Goal: Task Accomplishment & Management: Complete application form

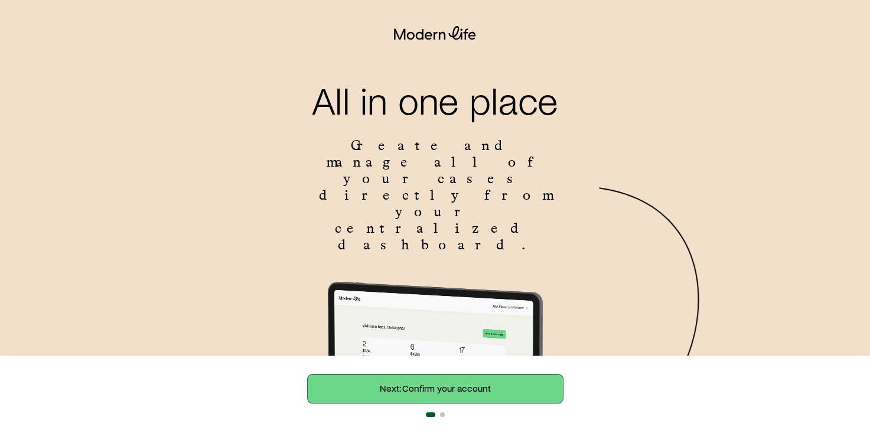
click at [450, 378] on link "Next: Confirm your account" at bounding box center [435, 389] width 255 height 28
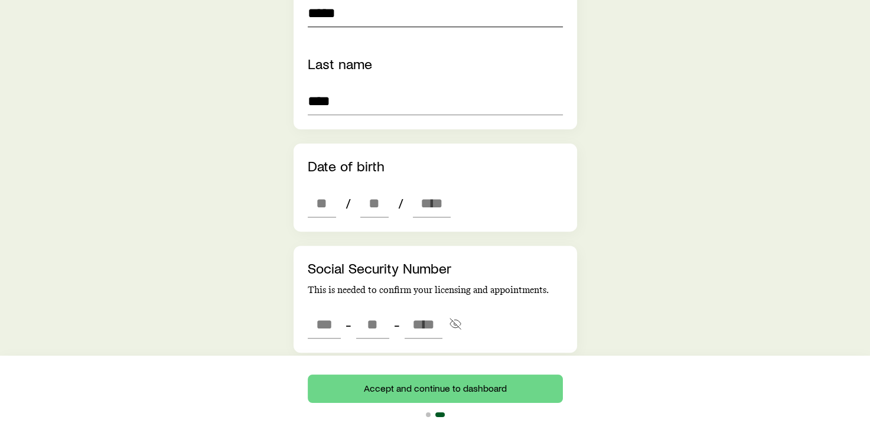
scroll to position [354, 0]
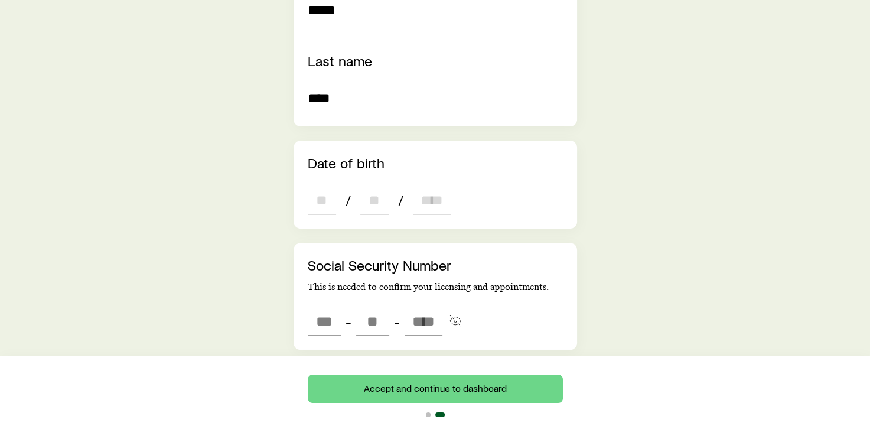
click at [326, 186] on input "dateOfBirth" at bounding box center [322, 200] width 28 height 28
type input "**"
type input "****"
type input "*"
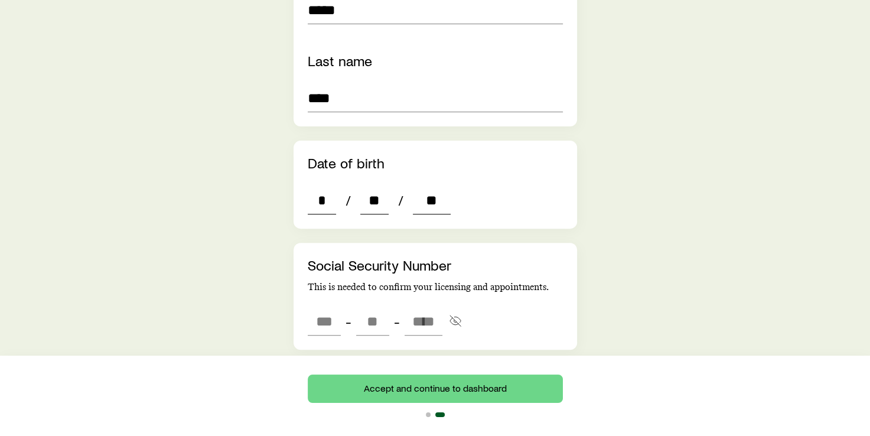
type input "*"
type input "****"
type input "***"
type input "**"
type input "****"
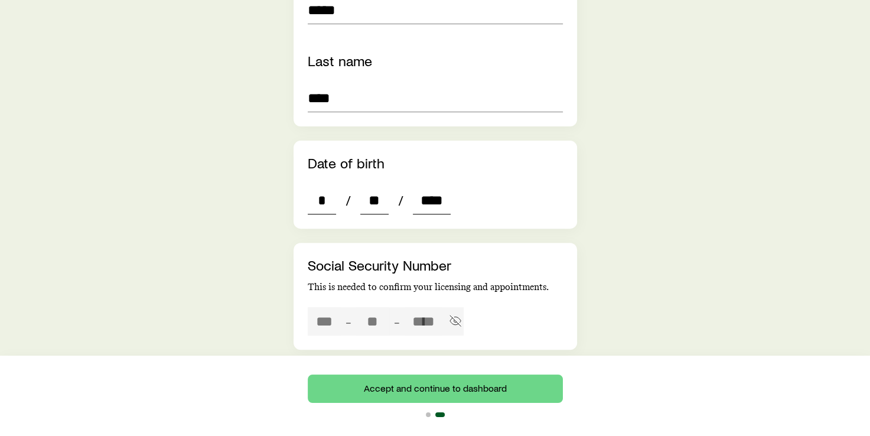
type input "***"
type input "**"
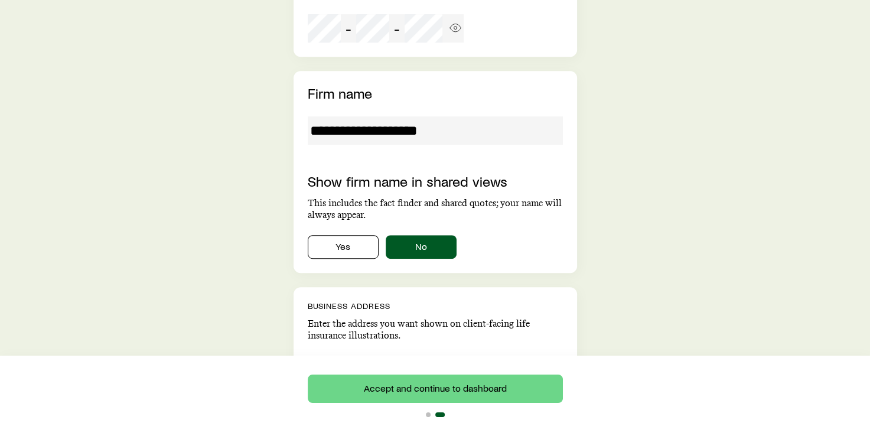
scroll to position [650, 0]
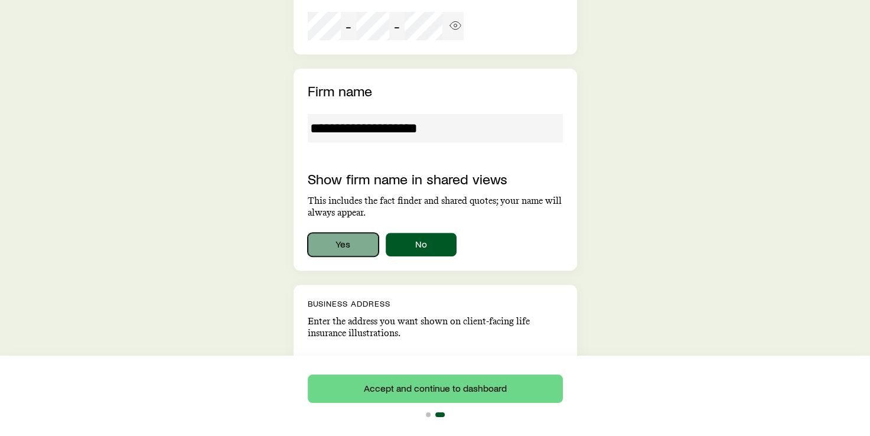
click at [337, 233] on button "Yes" at bounding box center [343, 245] width 71 height 24
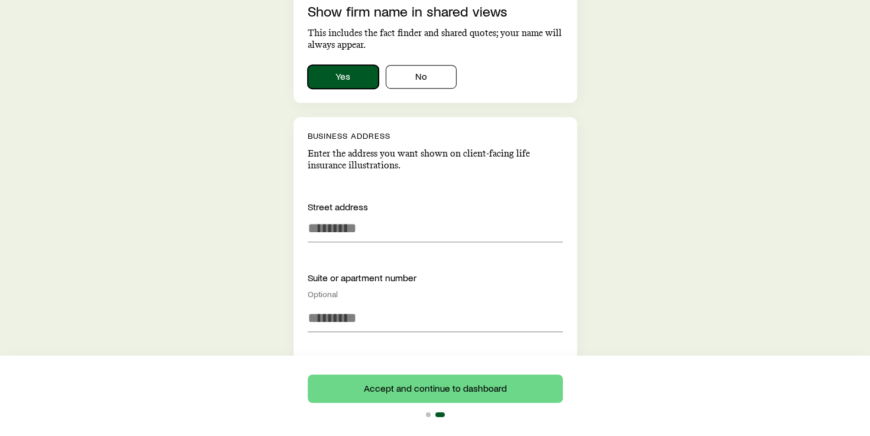
scroll to position [827, 0]
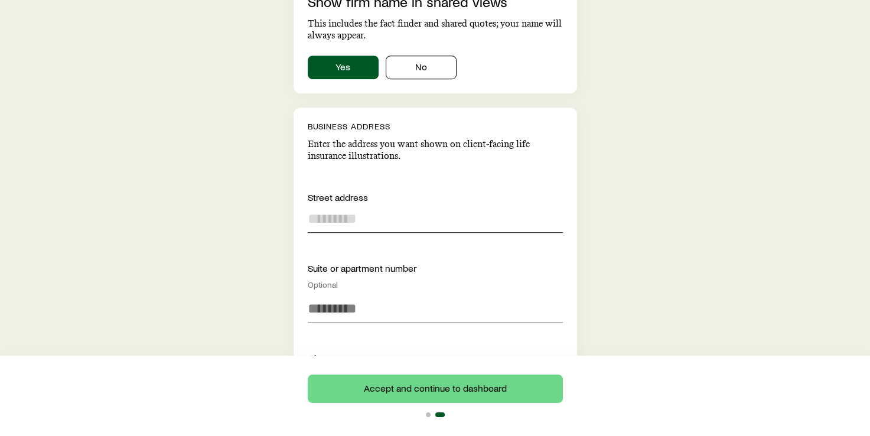
click at [347, 204] on input at bounding box center [435, 218] width 255 height 28
type input "**********"
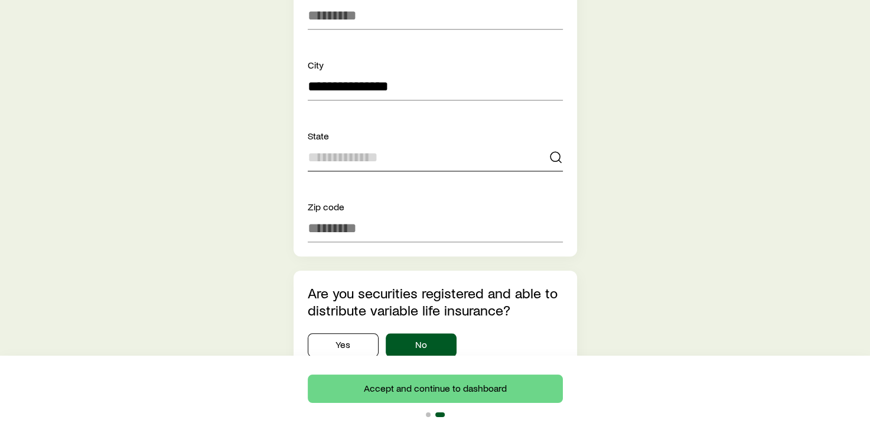
scroll to position [1122, 0]
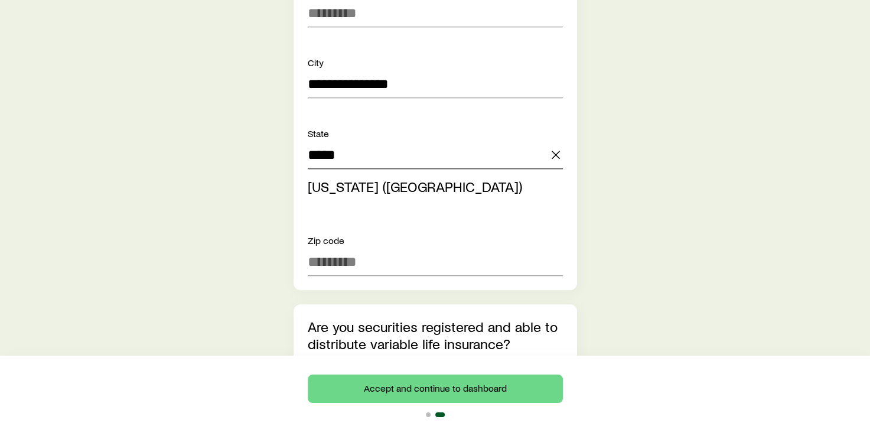
type input "**********"
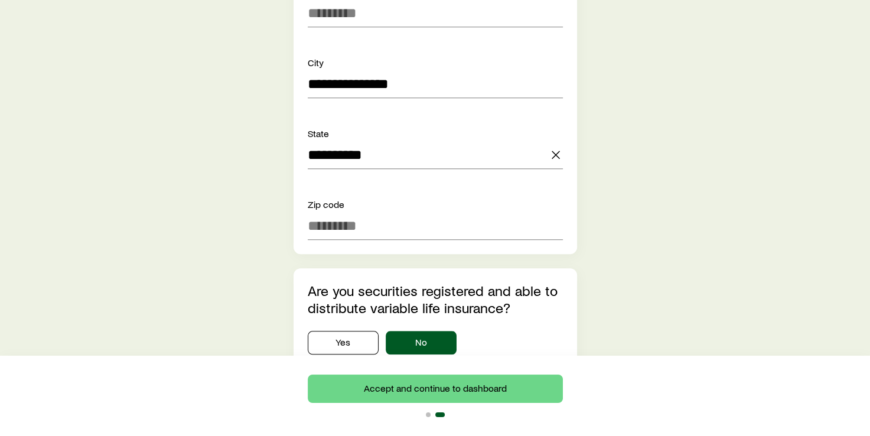
click at [297, 147] on div "**********" at bounding box center [436, 33] width 284 height 442
click at [330, 211] on input at bounding box center [435, 225] width 255 height 28
type input "*****"
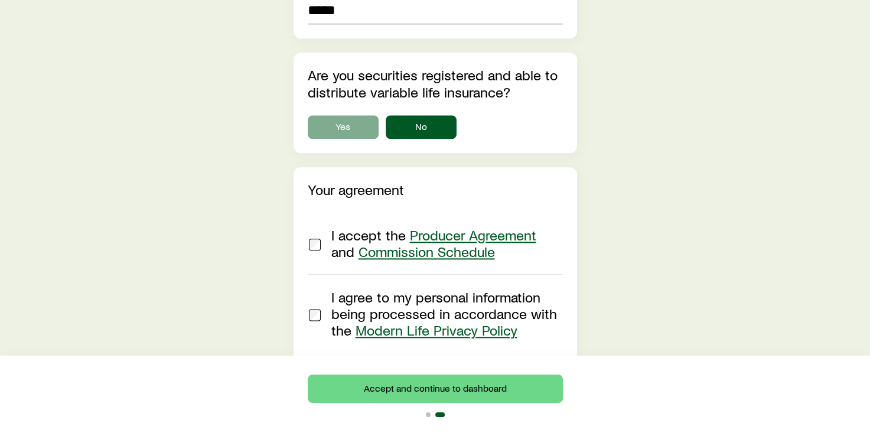
scroll to position [1343, 0]
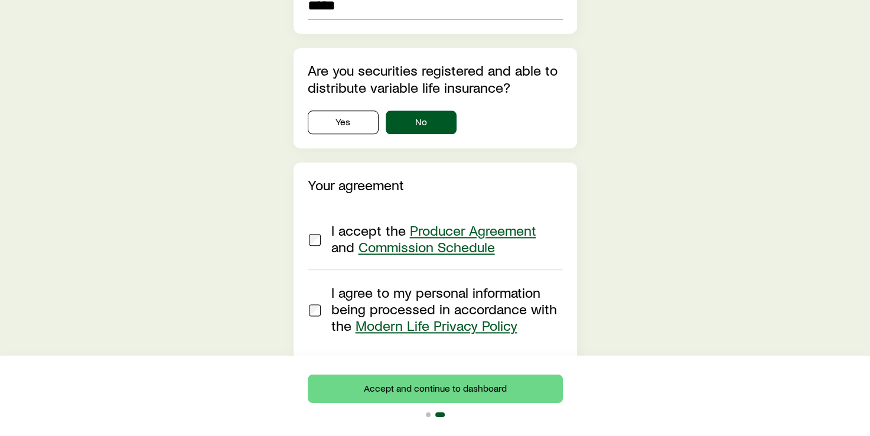
click at [325, 222] on div "I accept the Producer Agreement and Commission Schedule" at bounding box center [433, 238] width 250 height 33
click at [308, 284] on div at bounding box center [315, 309] width 14 height 50
click at [393, 382] on button "Accept and continue to dashboard" at bounding box center [435, 389] width 255 height 28
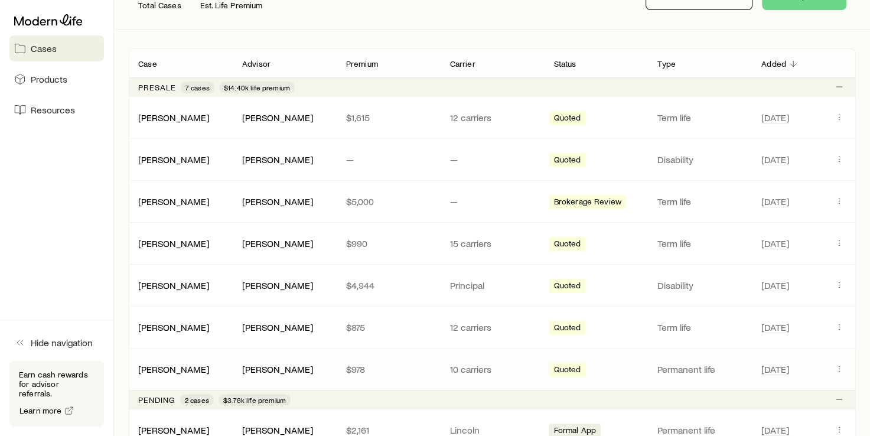
scroll to position [177, 0]
click at [181, 328] on link "[PERSON_NAME]" at bounding box center [174, 326] width 71 height 11
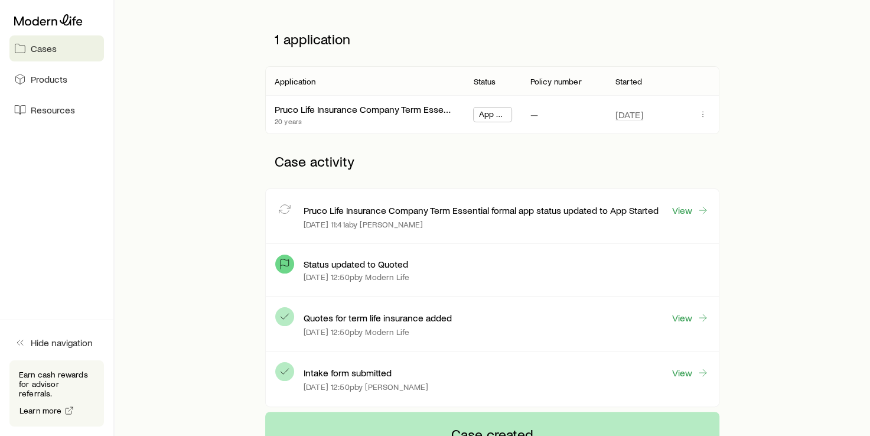
scroll to position [177, 0]
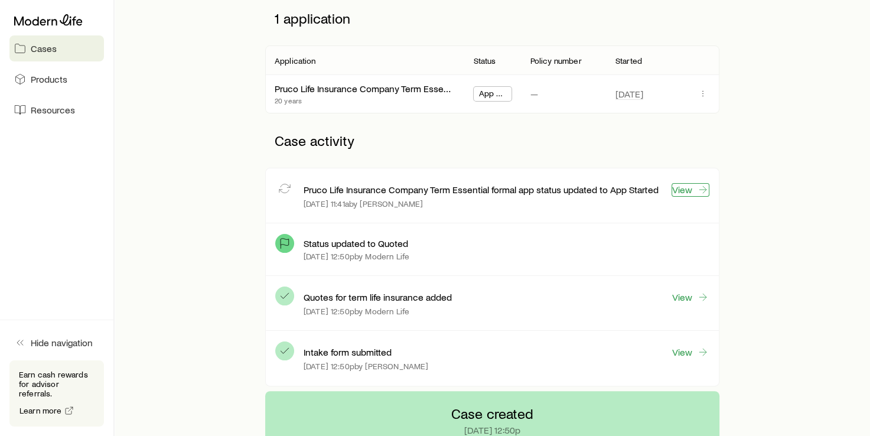
click at [684, 193] on link "View" at bounding box center [691, 190] width 38 height 14
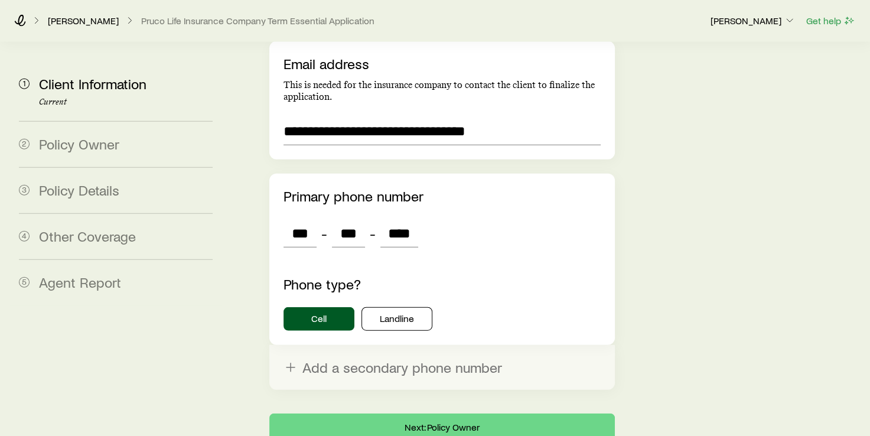
scroll to position [2662, 0]
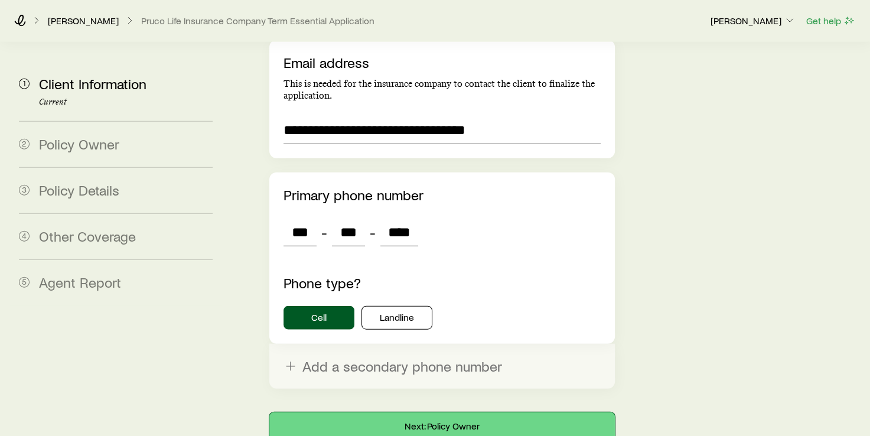
click at [440, 412] on button "Next: Policy Owner" at bounding box center [441, 426] width 345 height 28
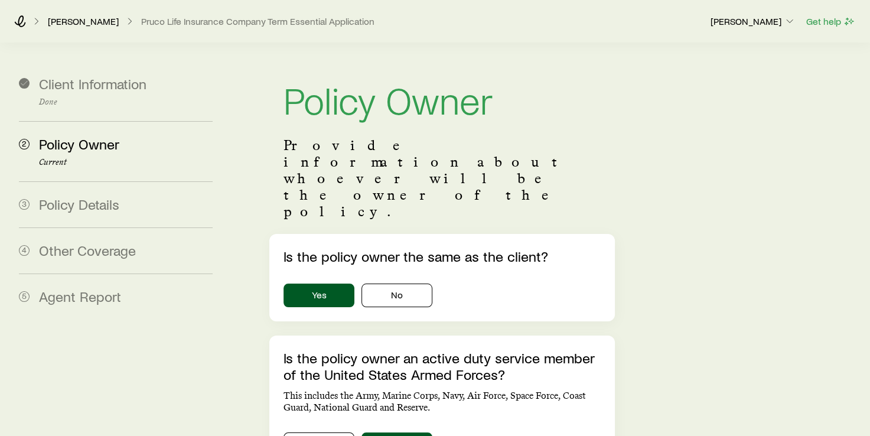
scroll to position [414, 0]
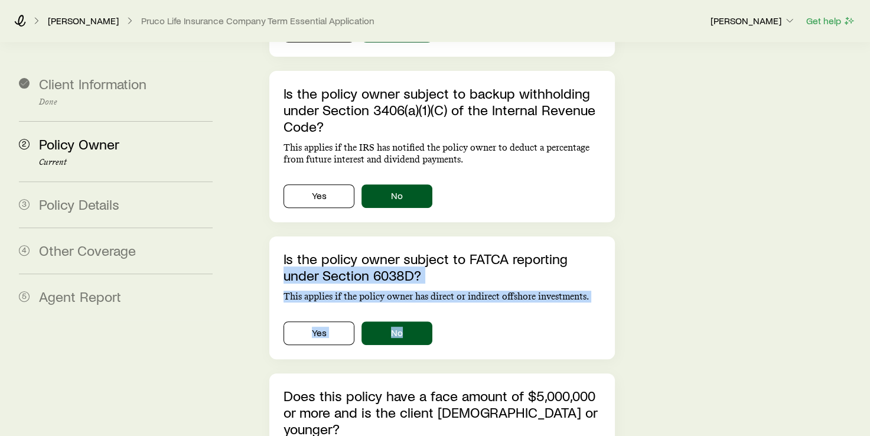
drag, startPoint x: 870, startPoint y: 216, endPoint x: 867, endPoint y: 309, distance: 92.8
click at [867, 309] on main "Client Information Done 2 Policy Owner Current 3 Policy Details 4 Other Coverag…" at bounding box center [435, 94] width 870 height 931
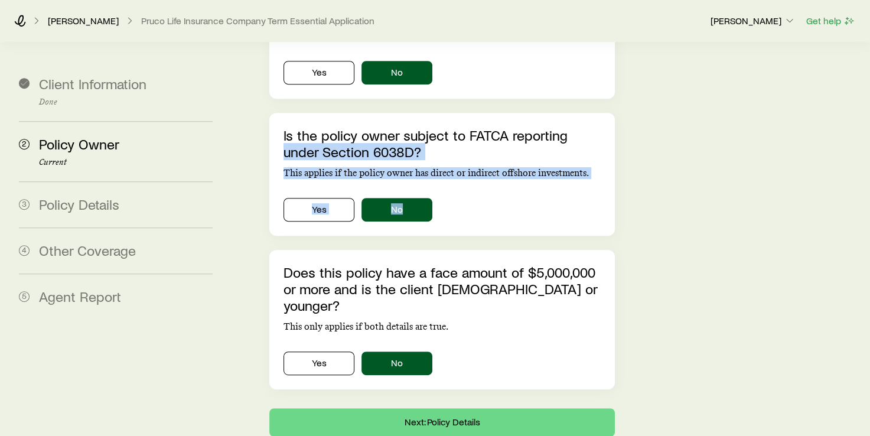
scroll to position [551, 0]
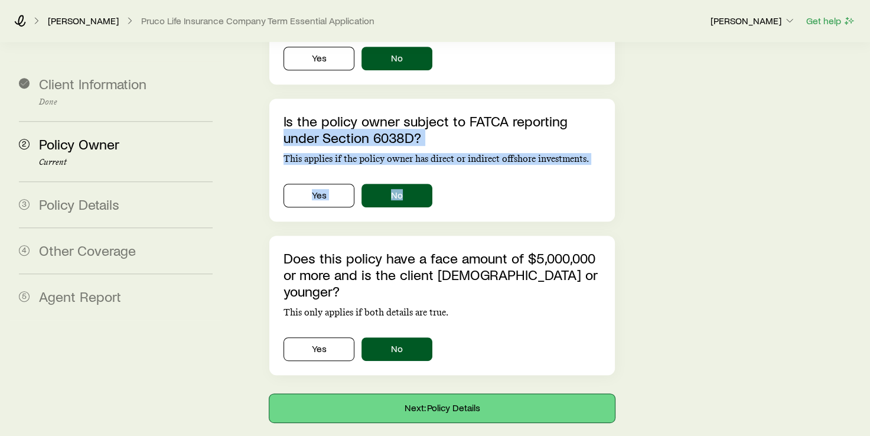
click at [484, 394] on button "Next: Policy Details" at bounding box center [441, 408] width 345 height 28
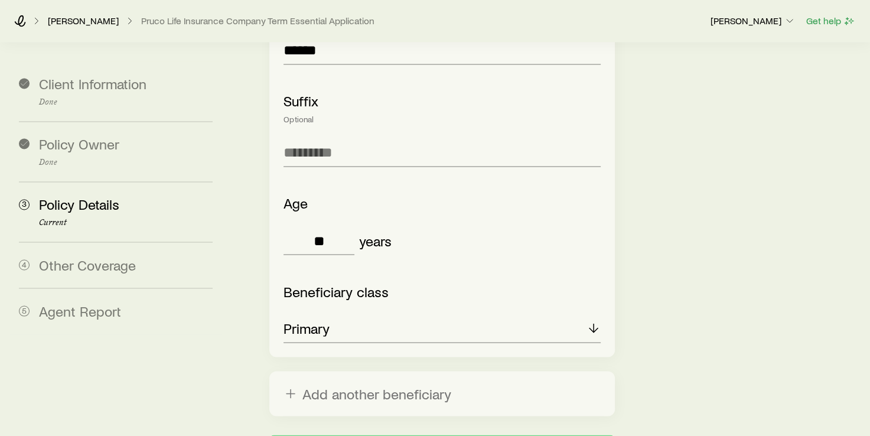
scroll to position [1988, 0]
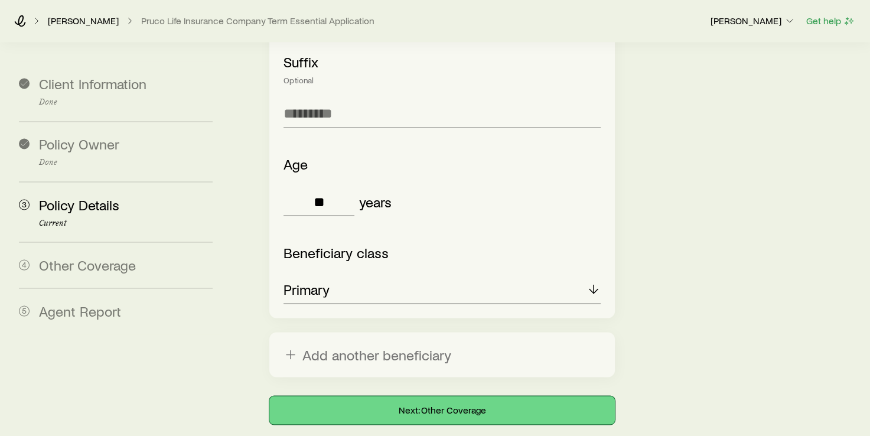
click at [455, 396] on button "Next: Other Coverage" at bounding box center [441, 410] width 345 height 28
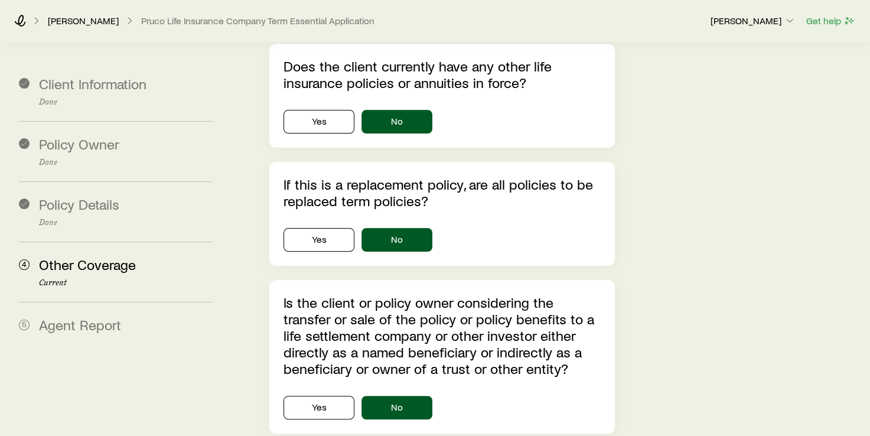
scroll to position [383, 0]
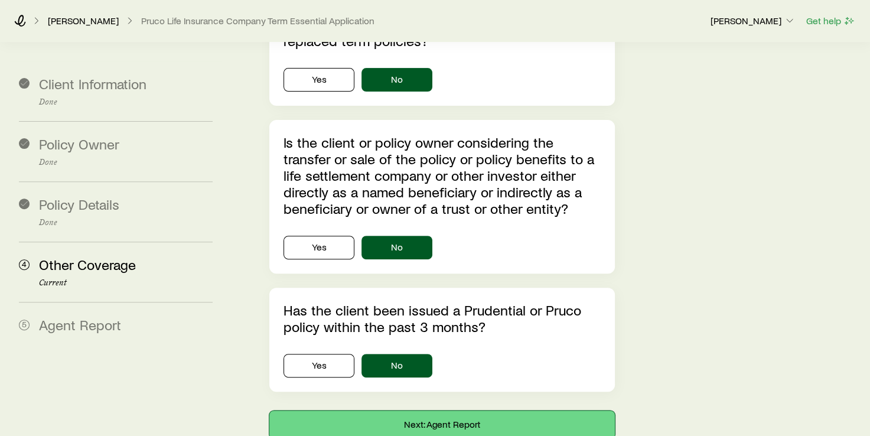
click at [424, 411] on button "Next: Agent Report" at bounding box center [441, 425] width 345 height 28
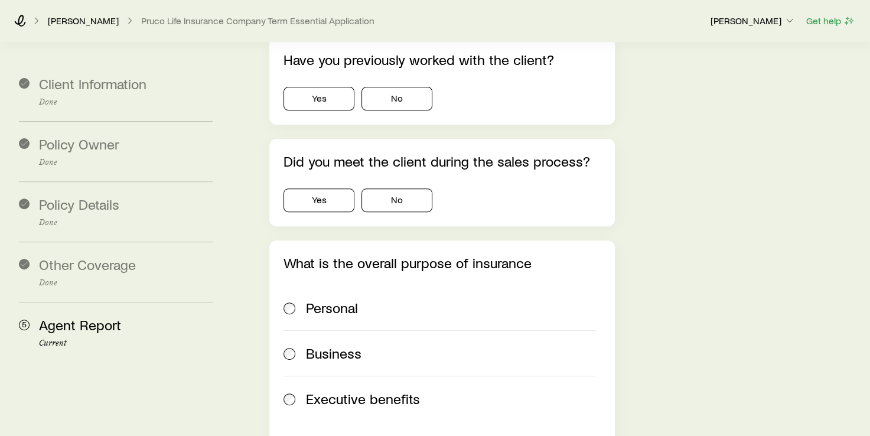
scroll to position [0, 0]
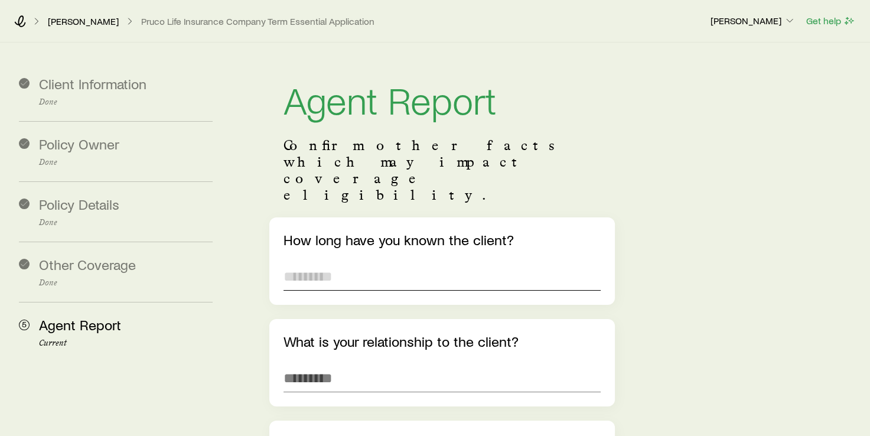
click at [442, 262] on input "text" at bounding box center [442, 276] width 317 height 28
click at [416, 262] on input "*******" at bounding box center [442, 276] width 317 height 28
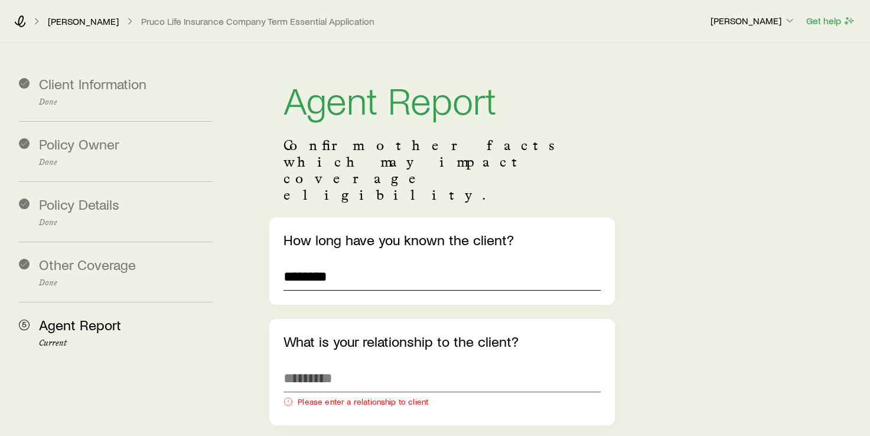
type input "********"
type input "*"
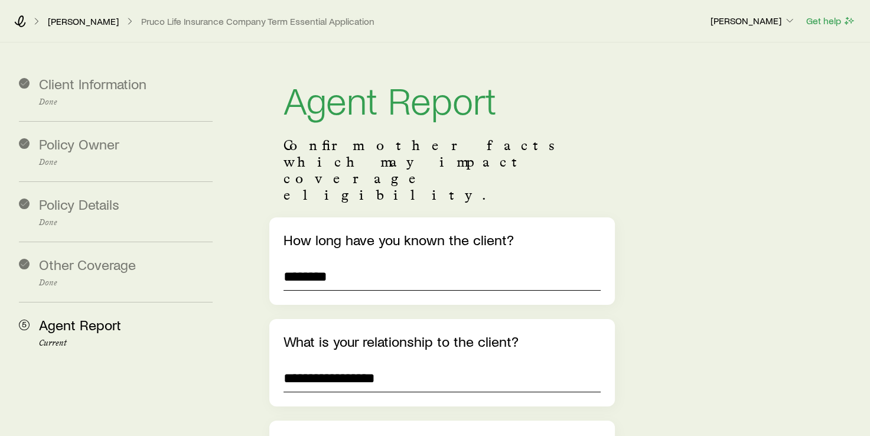
type input "**********"
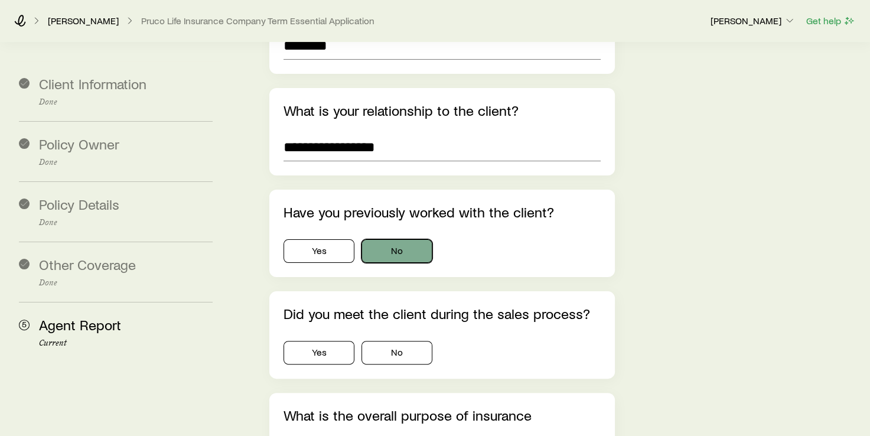
click at [380, 239] on button "No" at bounding box center [397, 251] width 71 height 24
click at [331, 341] on button "Yes" at bounding box center [319, 353] width 71 height 24
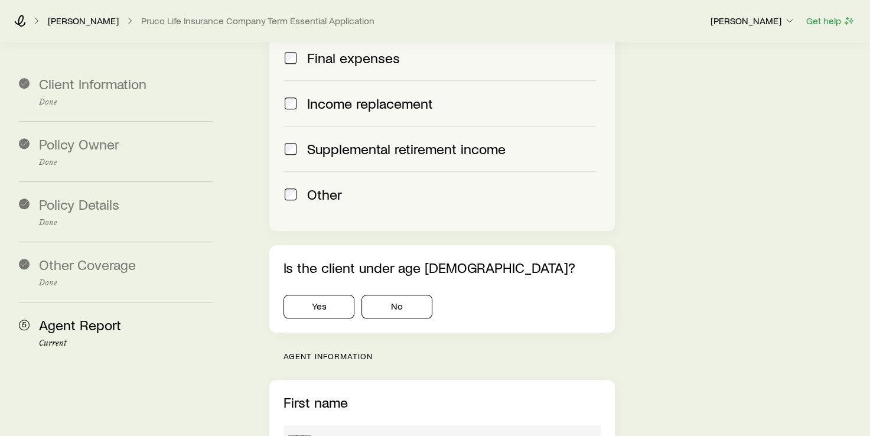
scroll to position [1058, 0]
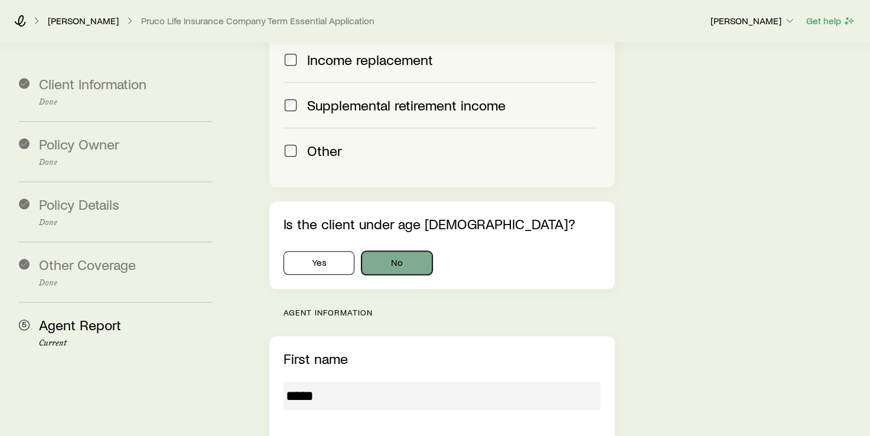
click at [405, 251] on button "No" at bounding box center [397, 263] width 71 height 24
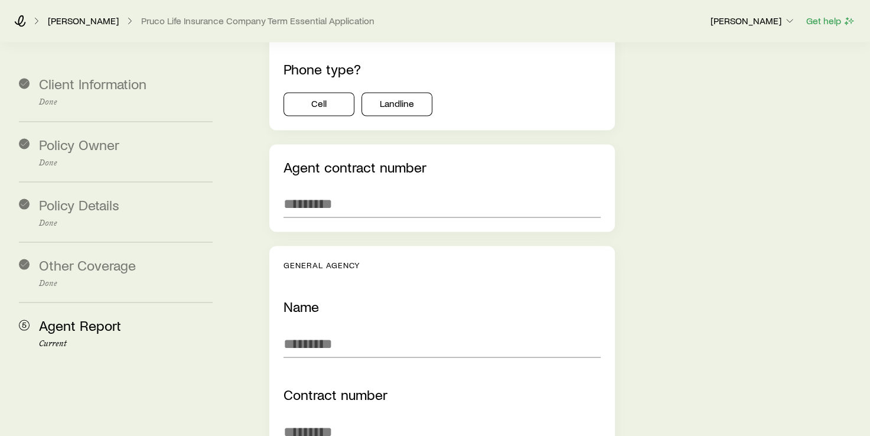
scroll to position [2062, 0]
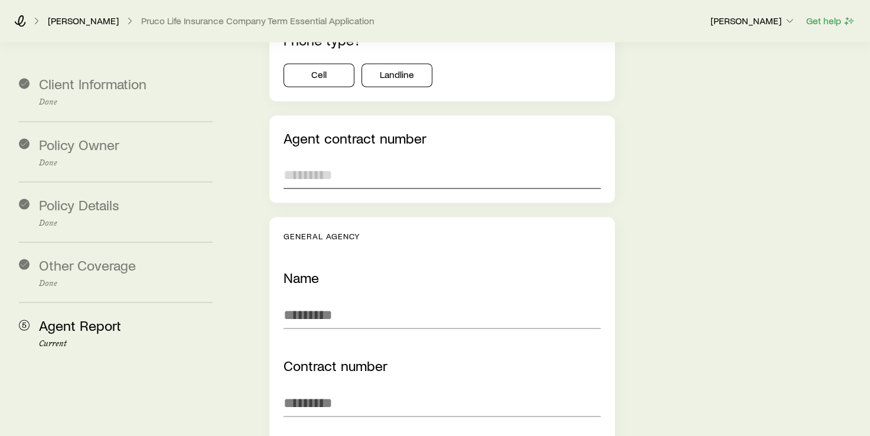
click at [331, 160] on input "text" at bounding box center [442, 174] width 317 height 28
paste input "******"
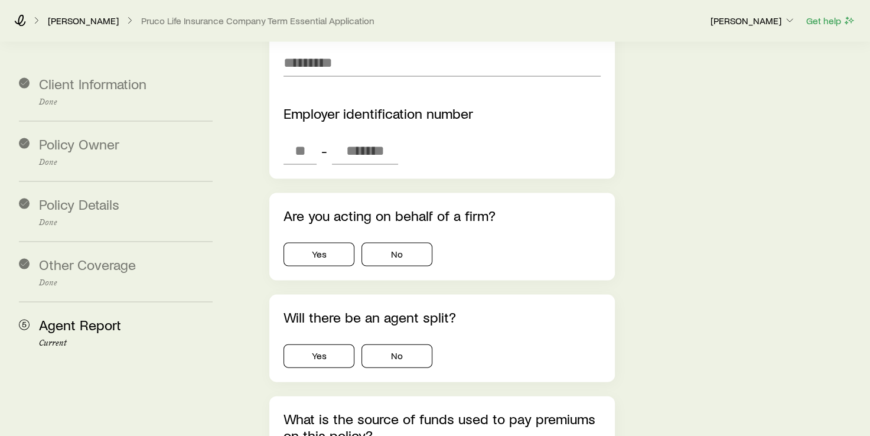
scroll to position [2417, 0]
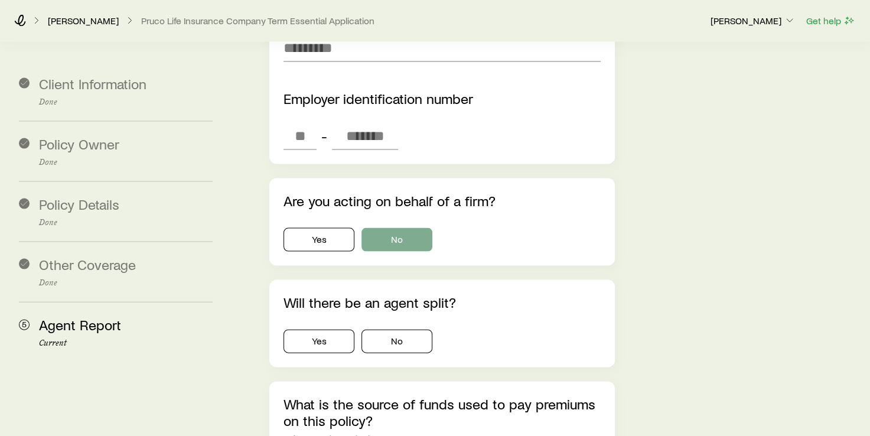
type input "******"
click at [385, 228] on button "No" at bounding box center [397, 240] width 71 height 24
click at [385, 330] on button "No" at bounding box center [397, 342] width 71 height 24
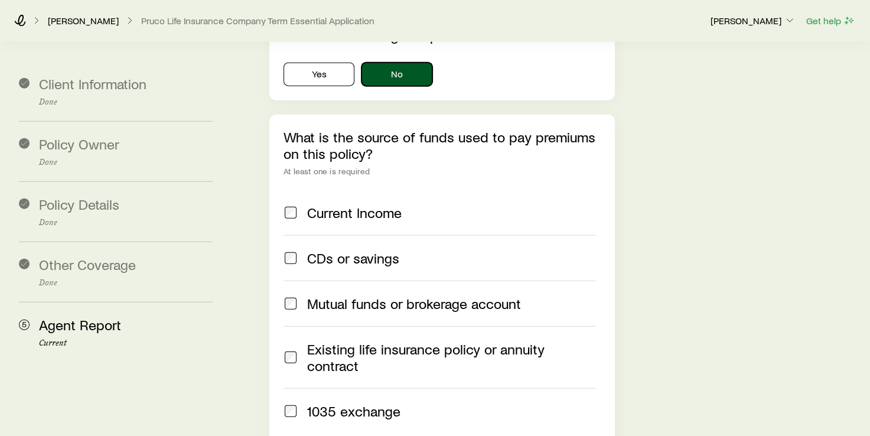
scroll to position [2653, 0]
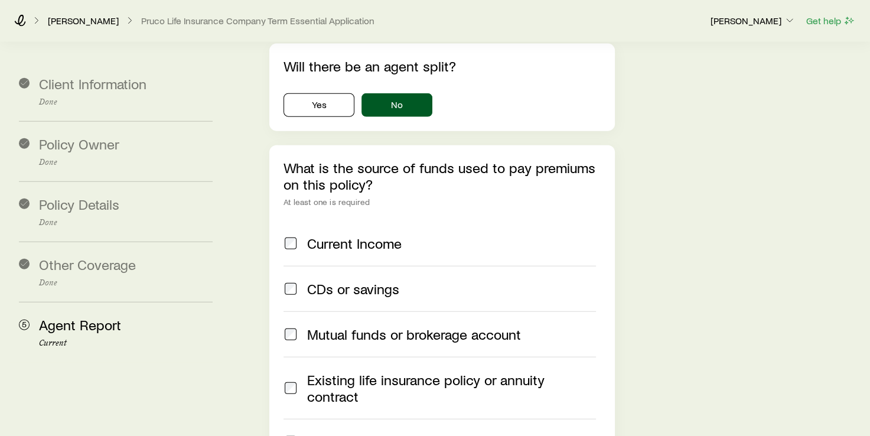
click at [295, 221] on label "Current Income" at bounding box center [440, 243] width 312 height 45
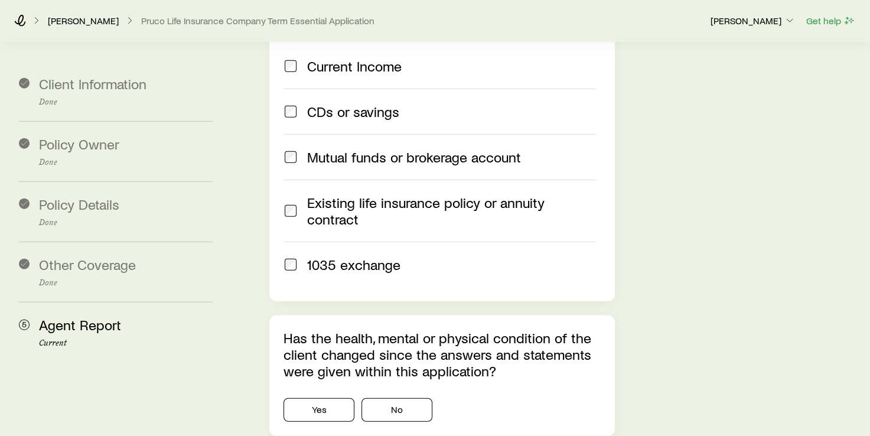
scroll to position [3007, 0]
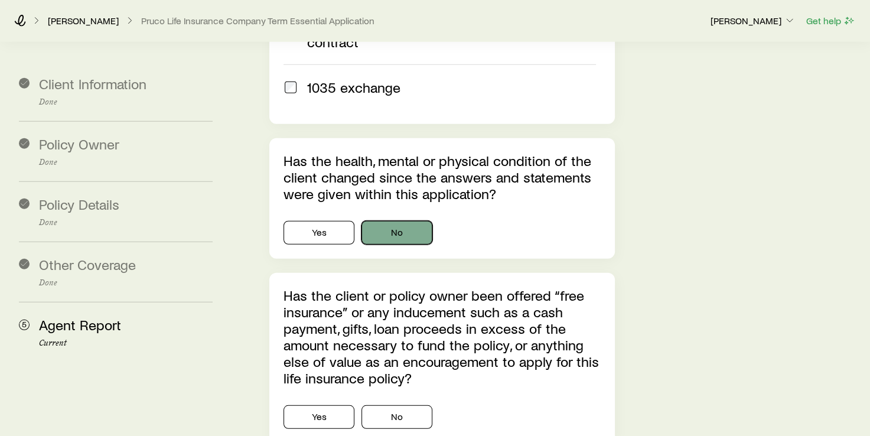
click at [396, 221] on button "No" at bounding box center [397, 233] width 71 height 24
click at [383, 405] on button "No" at bounding box center [397, 417] width 71 height 24
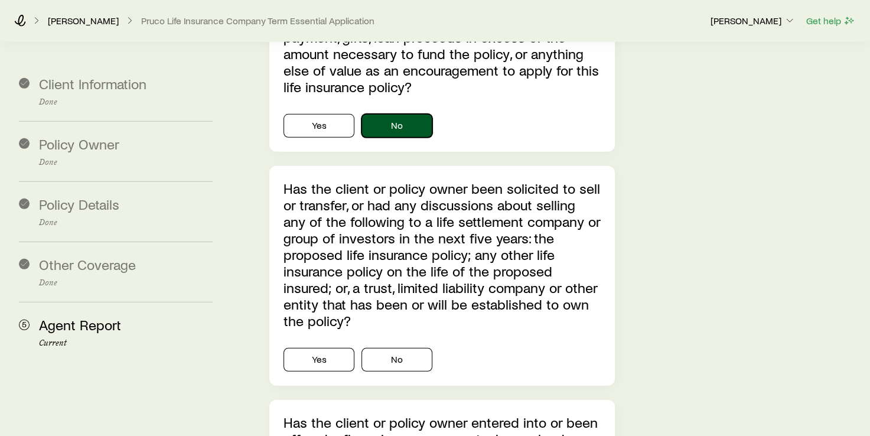
scroll to position [3303, 0]
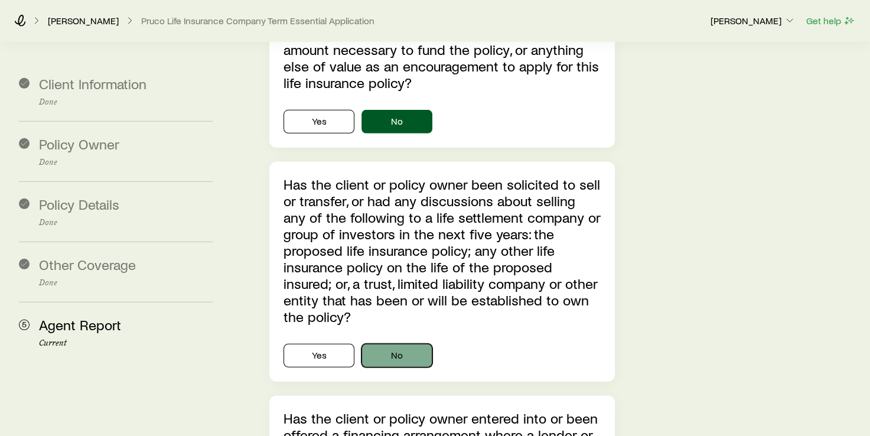
click at [394, 344] on button "No" at bounding box center [397, 356] width 71 height 24
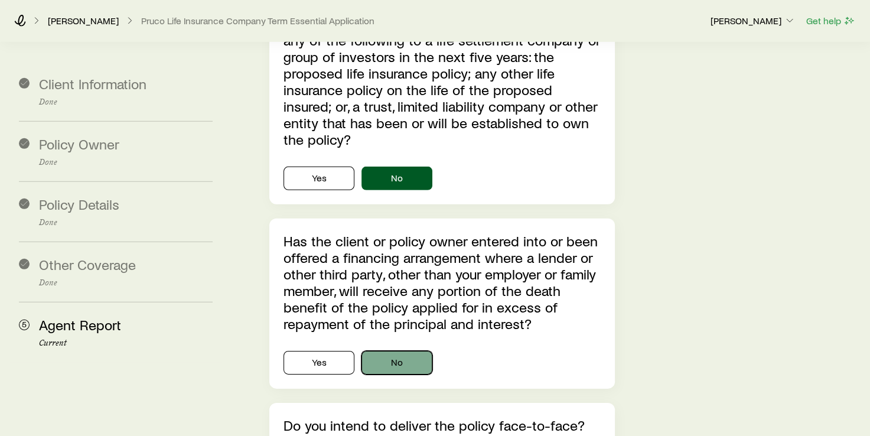
click at [396, 351] on button "No" at bounding box center [397, 363] width 71 height 24
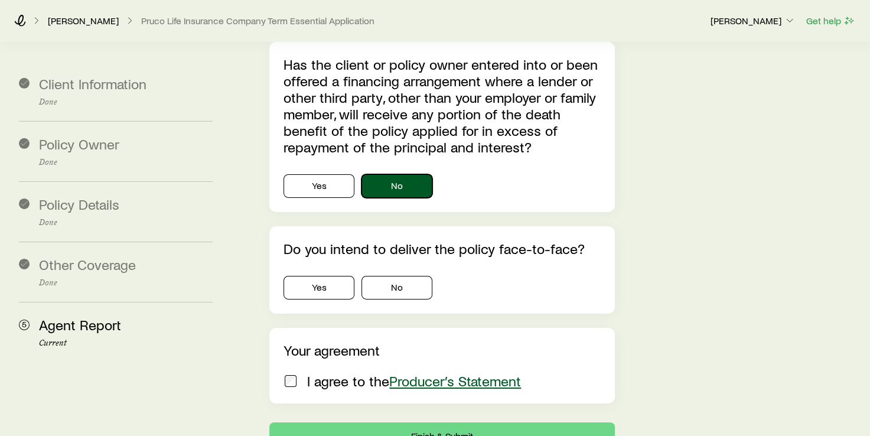
scroll to position [3657, 0]
click at [329, 275] on button "Yes" at bounding box center [319, 287] width 71 height 24
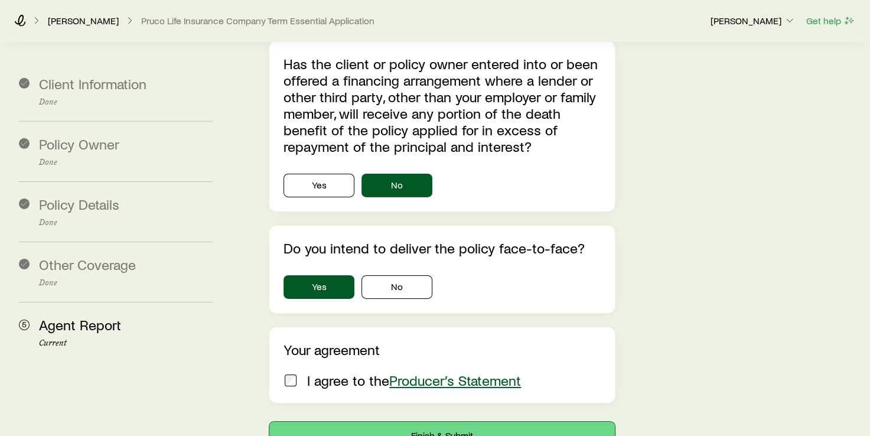
click at [429, 422] on button "Finish & Submit" at bounding box center [441, 436] width 345 height 28
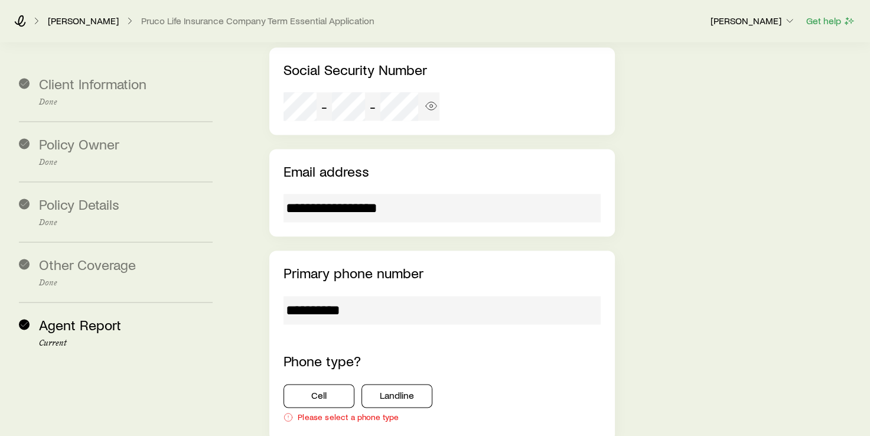
scroll to position [1825, 0]
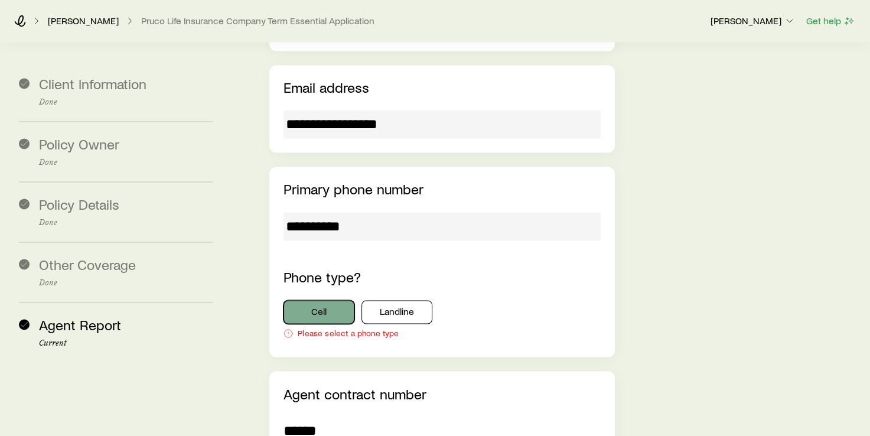
click at [300, 300] on button "Cell" at bounding box center [319, 312] width 71 height 24
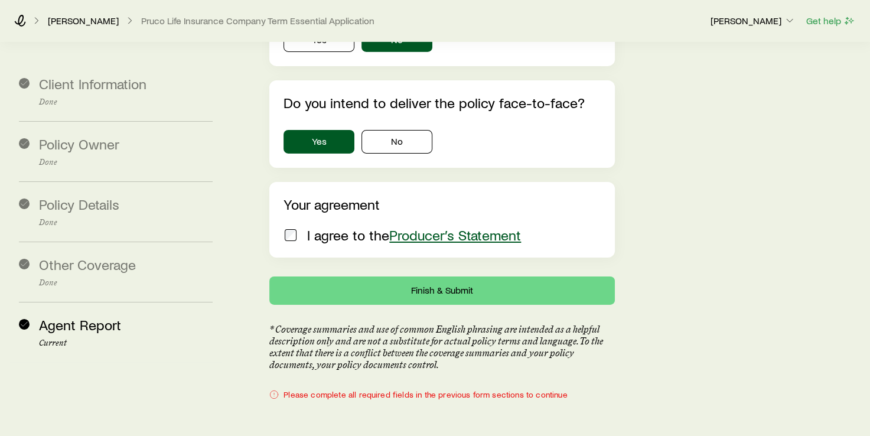
scroll to position [3815, 0]
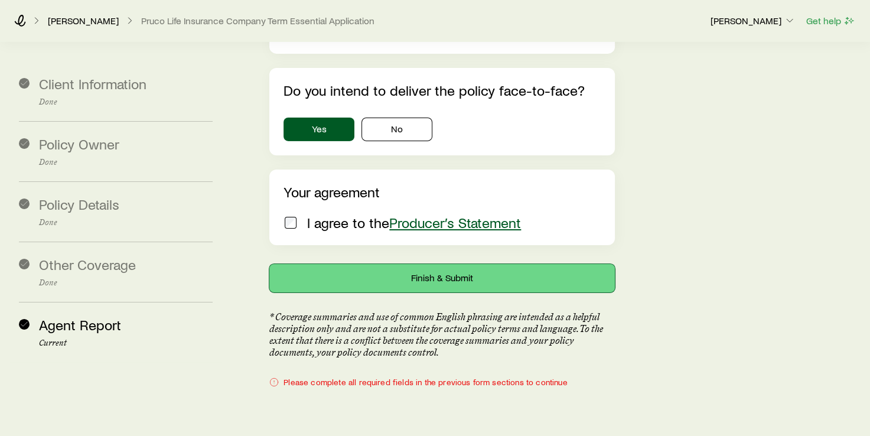
click at [415, 264] on button "Finish & Submit" at bounding box center [441, 278] width 345 height 28
click at [416, 264] on button "Finish & Submit" at bounding box center [441, 278] width 345 height 28
click at [415, 264] on button "Finish & Submit" at bounding box center [441, 278] width 345 height 28
click at [773, 25] on p "[PERSON_NAME]" at bounding box center [753, 21] width 85 height 12
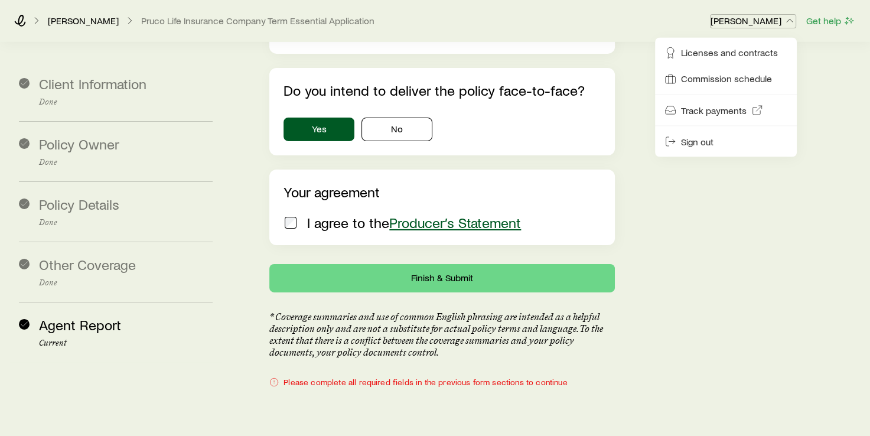
click at [775, 21] on p "[PERSON_NAME]" at bounding box center [753, 21] width 85 height 12
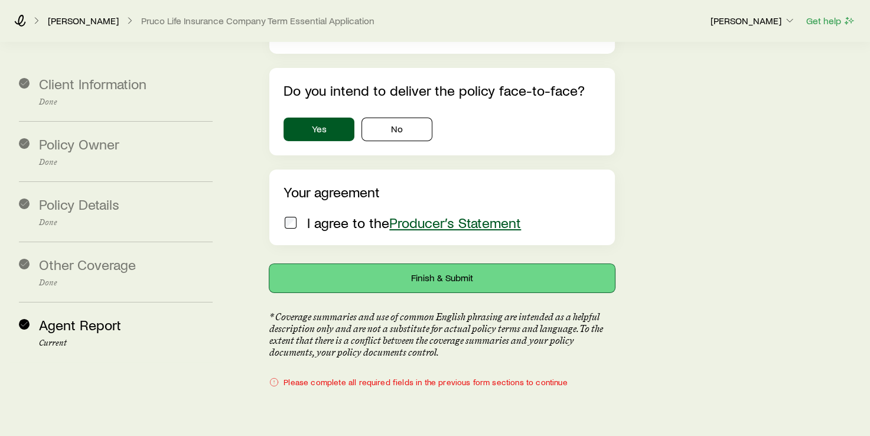
click at [423, 264] on button "Finish & Submit" at bounding box center [441, 278] width 345 height 28
click at [763, 25] on p "[PERSON_NAME]" at bounding box center [753, 21] width 85 height 12
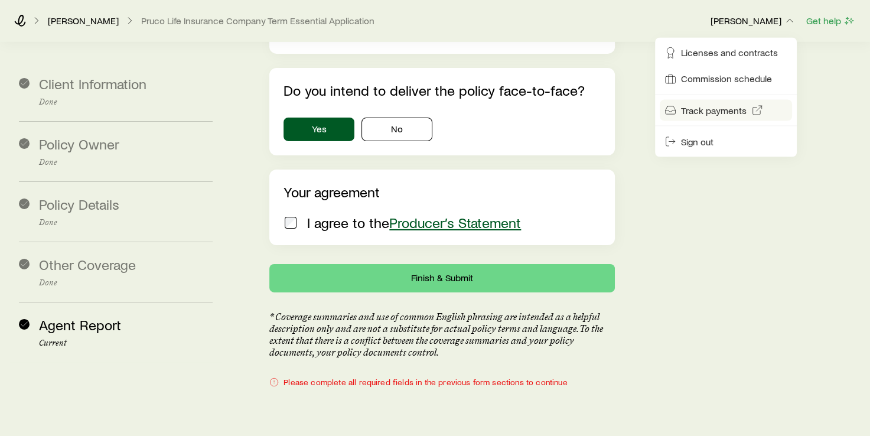
click at [728, 115] on span "Track payments" at bounding box center [714, 111] width 66 height 12
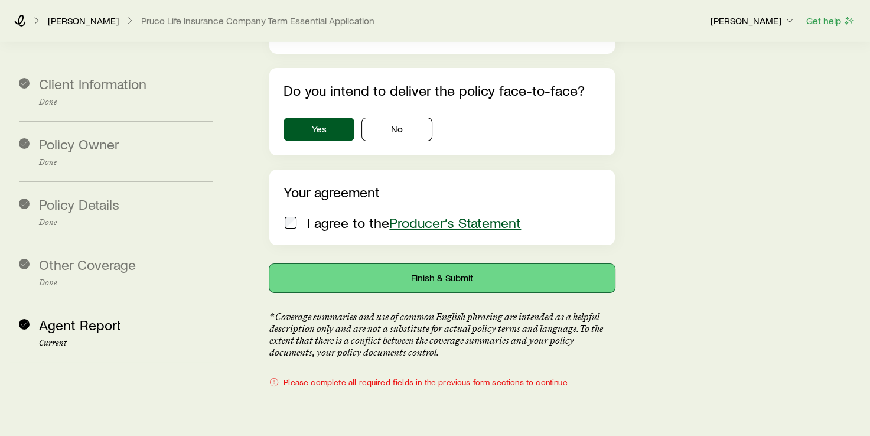
click at [451, 264] on button "Finish & Submit" at bounding box center [441, 278] width 345 height 28
click at [406, 264] on button "Finish & Submit" at bounding box center [441, 278] width 345 height 28
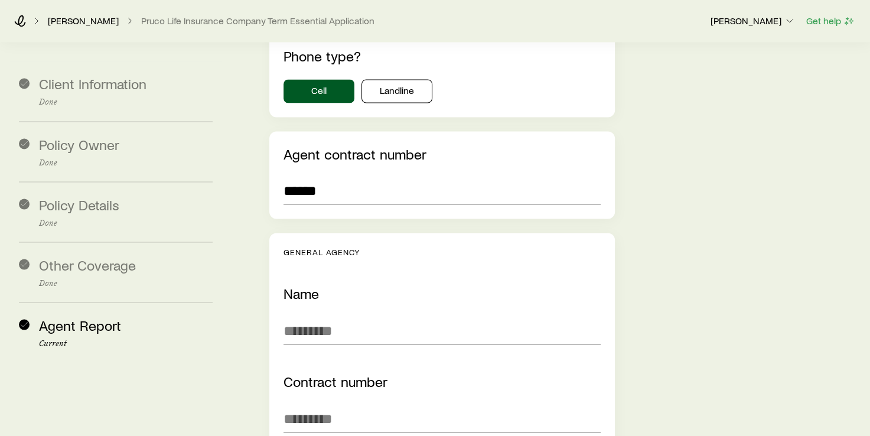
scroll to position [2161, 0]
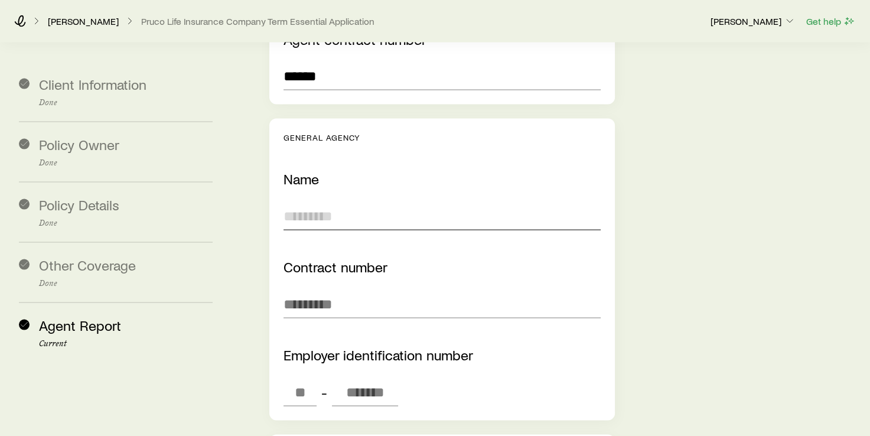
click at [373, 201] on input "text" at bounding box center [442, 215] width 317 height 28
click at [373, 289] on input "text" at bounding box center [442, 303] width 317 height 28
